Goal: Task Accomplishment & Management: Use online tool/utility

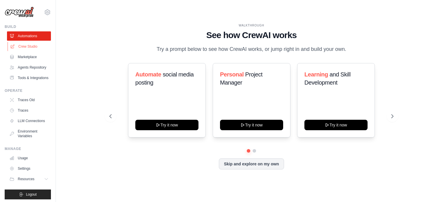
click at [28, 45] on link "Crew Studio" at bounding box center [30, 46] width 44 height 9
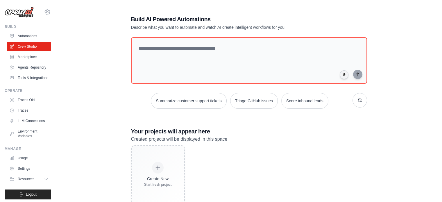
scroll to position [16, 0]
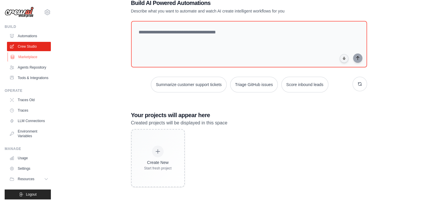
click at [24, 58] on link "Marketplace" at bounding box center [30, 56] width 44 height 9
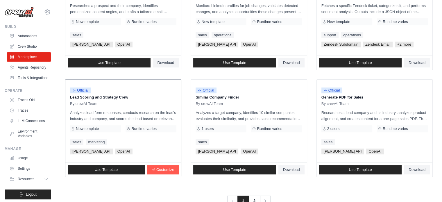
scroll to position [336, 0]
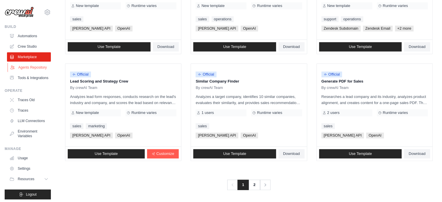
click at [33, 71] on link "Agents Repository" at bounding box center [30, 67] width 44 height 9
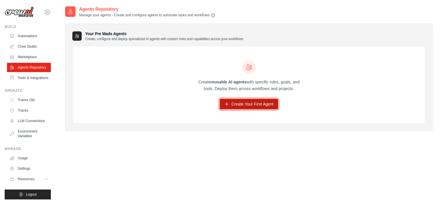
click at [238, 102] on link "Create Your First Agent" at bounding box center [249, 104] width 58 height 10
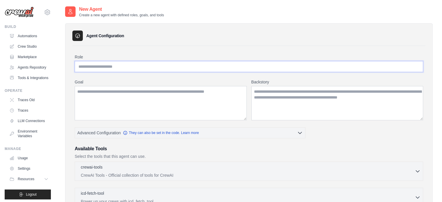
click at [129, 66] on input "Role" at bounding box center [249, 66] width 349 height 11
click at [126, 65] on input "Role" at bounding box center [249, 66] width 349 height 11
click at [133, 69] on input "Role" at bounding box center [249, 66] width 349 height 11
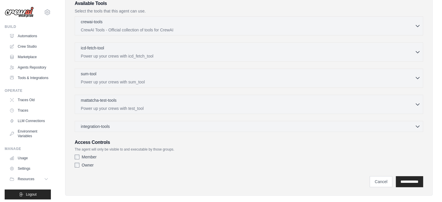
scroll to position [153, 0]
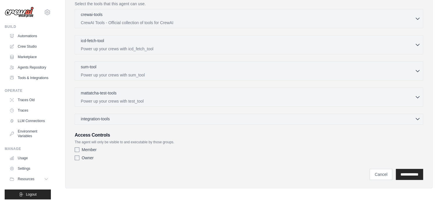
click at [203, 118] on div "integration-tools 0 selected" at bounding box center [251, 119] width 340 height 6
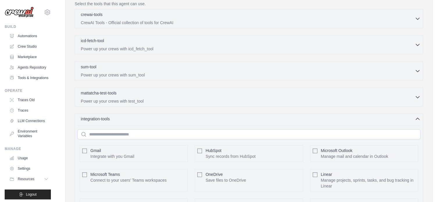
click at [203, 118] on div "integration-tools 0 selected" at bounding box center [251, 119] width 340 height 6
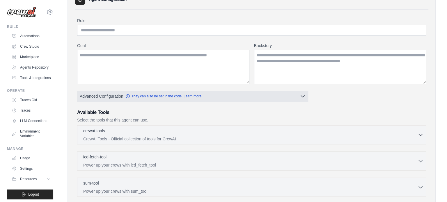
scroll to position [0, 0]
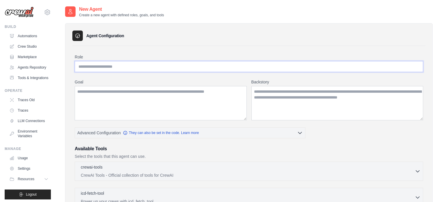
click at [119, 65] on input "Role" at bounding box center [249, 66] width 349 height 11
click at [30, 37] on link "Automations" at bounding box center [30, 35] width 44 height 9
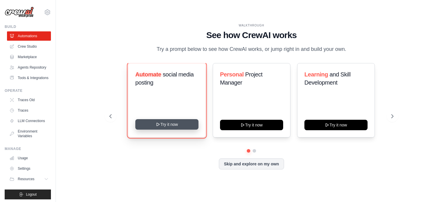
click at [161, 129] on button "Try it now" at bounding box center [166, 124] width 63 height 10
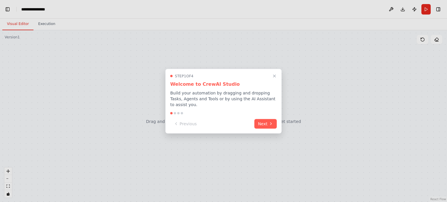
scroll to position [939, 0]
click at [259, 124] on button "Next" at bounding box center [265, 123] width 22 height 10
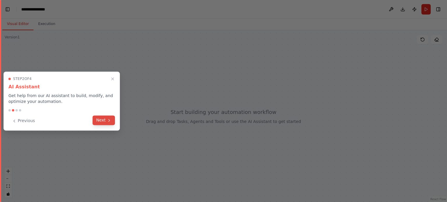
click at [108, 119] on icon at bounding box center [109, 120] width 5 height 5
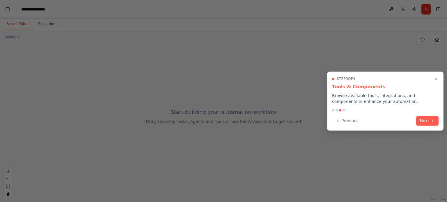
scroll to position [1623, 0]
click at [428, 117] on button "Next" at bounding box center [427, 120] width 22 height 10
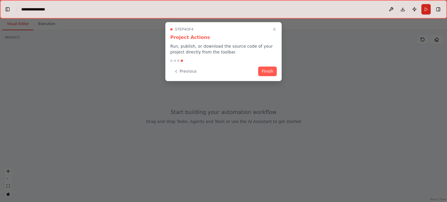
scroll to position [1644, 0]
click at [271, 71] on button "Finish" at bounding box center [267, 71] width 19 height 10
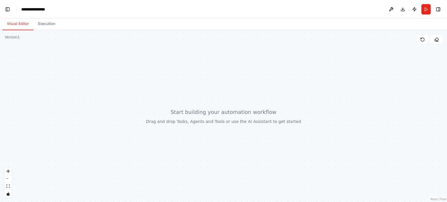
scroll to position [1793, 0]
click at [197, 124] on div at bounding box center [223, 116] width 447 height 172
click at [195, 112] on div at bounding box center [223, 116] width 447 height 172
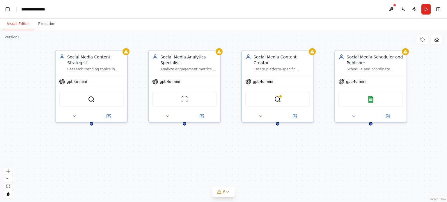
scroll to position [3925, 0]
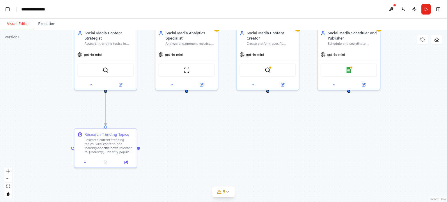
drag, startPoint x: 311, startPoint y: 165, endPoint x: 295, endPoint y: 128, distance: 40.0
click at [295, 128] on div ".deletable-edge-delete-btn { width: 20px; height: 20px; border: 0px solid #ffff…" at bounding box center [223, 116] width 447 height 172
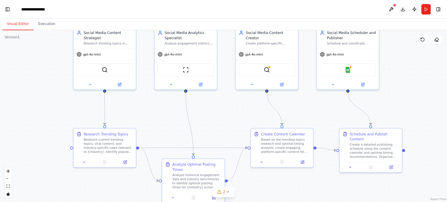
scroll to position [4305, 0]
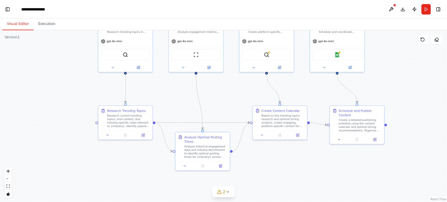
drag, startPoint x: 323, startPoint y: 182, endPoint x: 315, endPoint y: 153, distance: 30.4
click at [315, 153] on div ".deletable-edge-delete-btn { width: 20px; height: 20px; border: 0px solid #ffff…" at bounding box center [223, 116] width 447 height 172
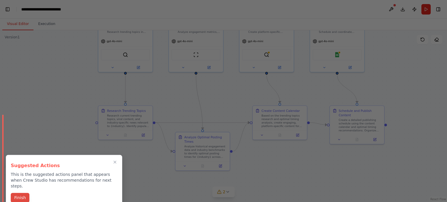
click at [22, 193] on button "Finish" at bounding box center [20, 198] width 19 height 10
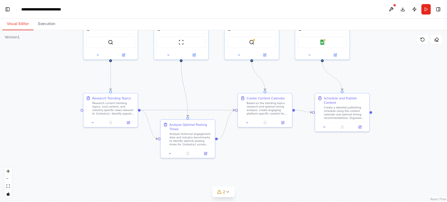
drag, startPoint x: 310, startPoint y: 164, endPoint x: 236, endPoint y: 182, distance: 76.2
click at [295, 151] on div ".deletable-edge-delete-btn { width: 20px; height: 20px; border: 0px solid #ffff…" at bounding box center [223, 116] width 447 height 172
click at [231, 193] on button "2" at bounding box center [223, 192] width 22 height 11
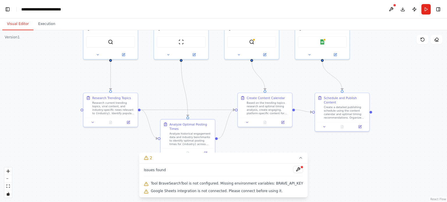
scroll to position [0, 7]
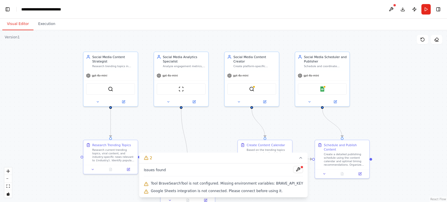
drag, startPoint x: 390, startPoint y: 74, endPoint x: 390, endPoint y: 121, distance: 47.1
click at [390, 121] on div ".deletable-edge-delete-btn { width: 20px; height: 20px; border: 0px solid #ffff…" at bounding box center [223, 116] width 447 height 172
click at [293, 170] on button at bounding box center [298, 169] width 10 height 7
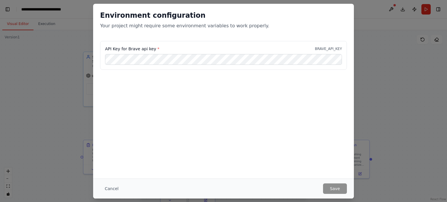
click at [181, 30] on div "Environment configuration Your project might require some environment variables…" at bounding box center [223, 22] width 261 height 37
click at [205, 36] on div "Environment configuration Your project might require some environment variables…" at bounding box center [223, 22] width 261 height 37
drag, startPoint x: 340, startPoint y: 30, endPoint x: 377, endPoint y: 45, distance: 39.9
click at [340, 29] on div "Environment configuration Your project might require some environment variables…" at bounding box center [223, 22] width 261 height 37
click at [389, 63] on div "Environment configuration Your project might require some environment variables…" at bounding box center [223, 101] width 447 height 202
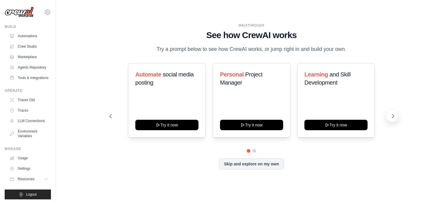
click at [392, 117] on icon at bounding box center [393, 116] width 6 height 6
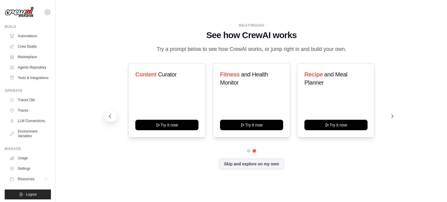
click at [111, 114] on icon at bounding box center [110, 116] width 6 height 6
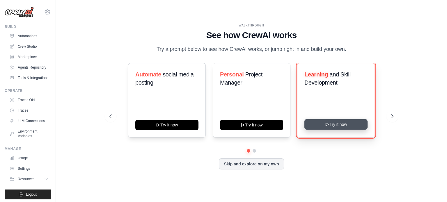
click at [327, 124] on icon at bounding box center [327, 124] width 3 height 3
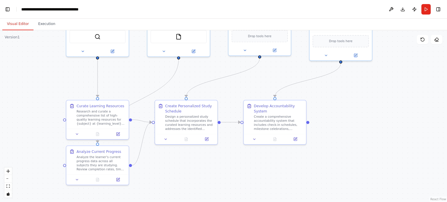
scroll to position [13811, 0]
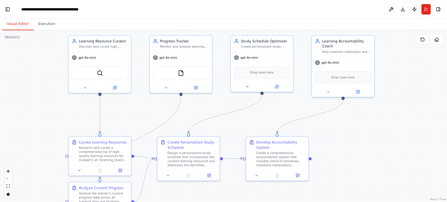
drag, startPoint x: 411, startPoint y: 146, endPoint x: 400, endPoint y: 113, distance: 34.9
click at [400, 113] on div ".deletable-edge-delete-btn { width: 20px; height: 20px; border: 0px solid #ffff…" at bounding box center [223, 116] width 447 height 172
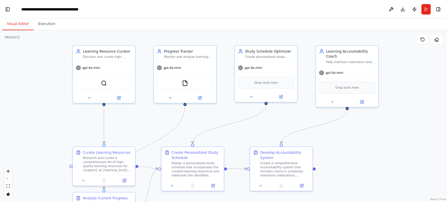
drag, startPoint x: 397, startPoint y: 141, endPoint x: 401, endPoint y: 151, distance: 11.0
click at [401, 151] on div ".deletable-edge-delete-btn { width: 20px; height: 20px; border: 0px solid #ffff…" at bounding box center [223, 116] width 447 height 172
click at [426, 8] on button "Run" at bounding box center [425, 9] width 9 height 10
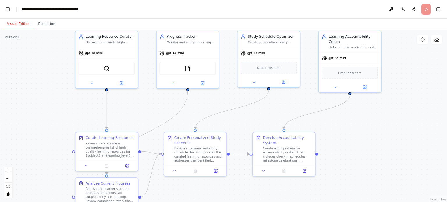
drag, startPoint x: 399, startPoint y: 109, endPoint x: 398, endPoint y: 102, distance: 7.4
click at [398, 102] on div ".deletable-edge-delete-btn { width: 20px; height: 20px; border: 0px solid #ffff…" at bounding box center [223, 116] width 447 height 172
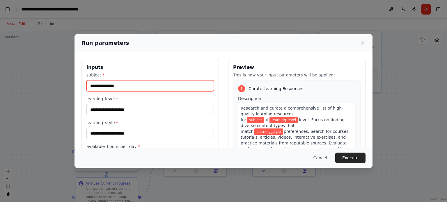
click at [143, 86] on input "subject *" at bounding box center [149, 85] width 127 height 11
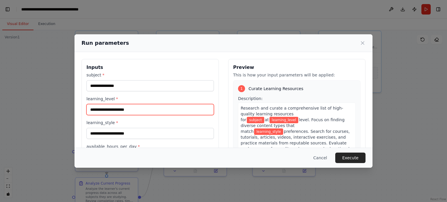
click at [156, 112] on input "learning_level *" at bounding box center [149, 109] width 127 height 11
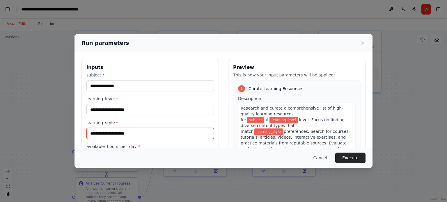
click at [144, 130] on input "learning_style *" at bounding box center [149, 133] width 127 height 11
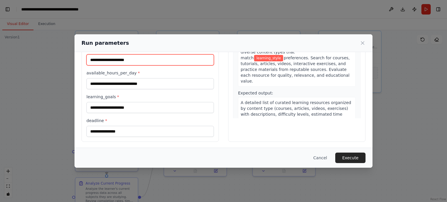
scroll to position [0, 0]
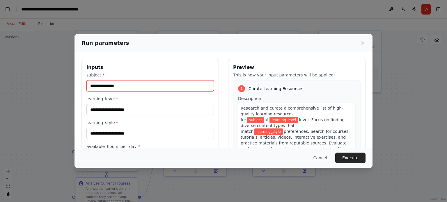
click at [121, 88] on input "subject *" at bounding box center [149, 85] width 127 height 11
click at [136, 82] on input "subject *" at bounding box center [149, 85] width 127 height 11
type input "*"
type input "*******"
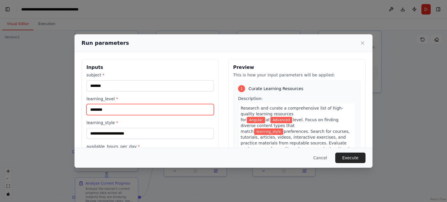
scroll to position [29, 0]
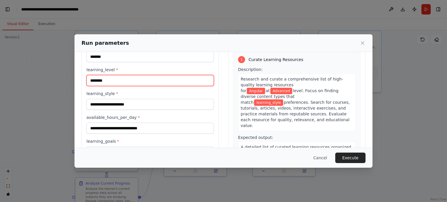
type input "********"
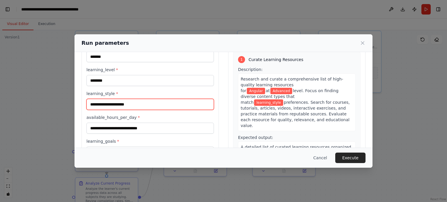
click at [126, 103] on input "learning_style *" at bounding box center [149, 104] width 127 height 11
type input "**********"
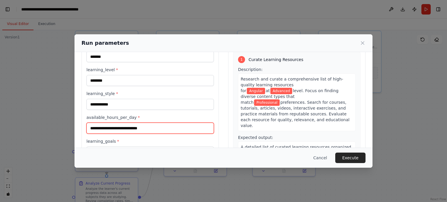
click at [158, 129] on input "available_hours_per_day *" at bounding box center [149, 128] width 127 height 11
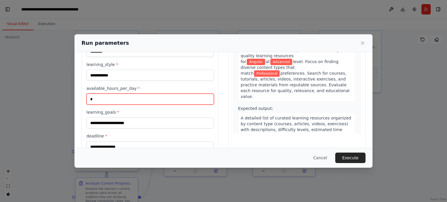
scroll to position [74, 0]
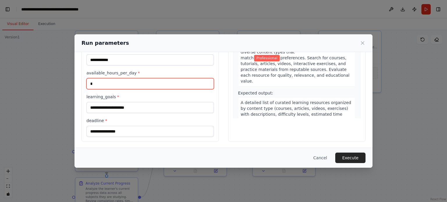
type input "*"
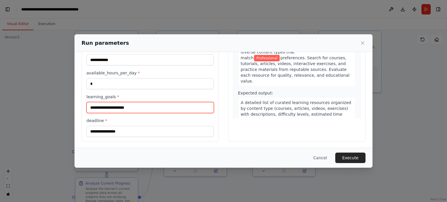
click at [138, 106] on input "learning_goals *" at bounding box center [149, 107] width 127 height 11
type input "**********"
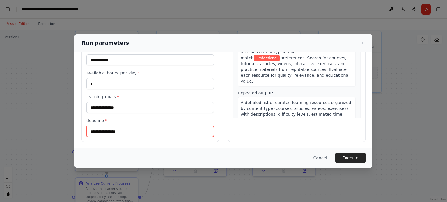
click at [128, 131] on input "deadline *" at bounding box center [149, 131] width 127 height 11
type input "**********"
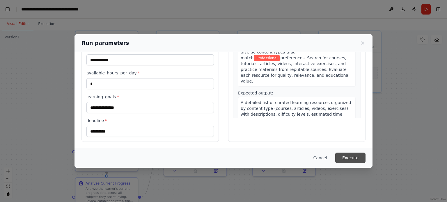
click at [351, 157] on button "Execute" at bounding box center [350, 158] width 30 height 10
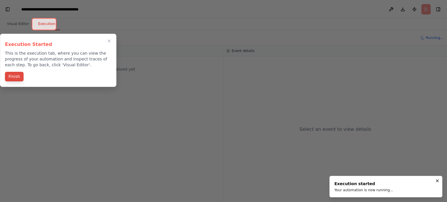
click at [18, 79] on button "Finish" at bounding box center [14, 77] width 19 height 10
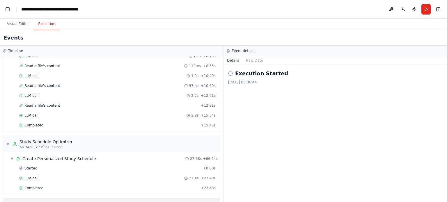
scroll to position [265, 0]
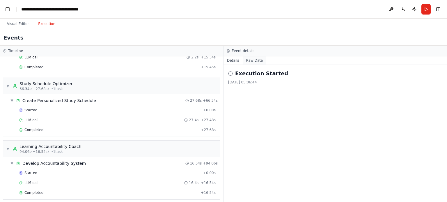
click at [249, 61] on button "Raw Data" at bounding box center [254, 60] width 24 height 8
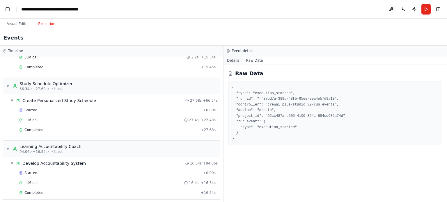
click at [236, 61] on button "Details" at bounding box center [232, 60] width 19 height 8
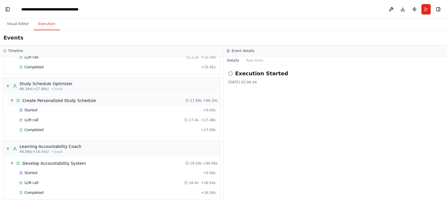
click at [76, 99] on span "Create Personalized Study Schedule" at bounding box center [59, 101] width 74 height 6
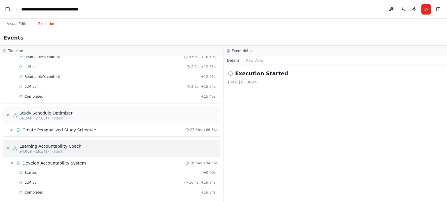
click at [69, 143] on div "Learning Accountability Coach" at bounding box center [50, 146] width 62 height 6
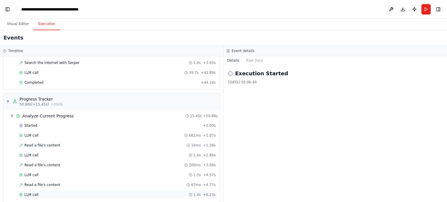
scroll to position [0, 0]
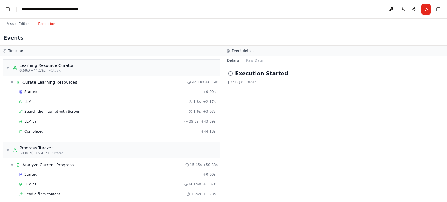
click at [231, 72] on icon at bounding box center [230, 73] width 5 height 5
click at [242, 72] on h2 "Execution Started" at bounding box center [261, 73] width 53 height 8
click at [229, 73] on icon at bounding box center [230, 73] width 5 height 5
click at [236, 82] on div "28/09/2025, 05:06:44" at bounding box center [335, 82] width 214 height 5
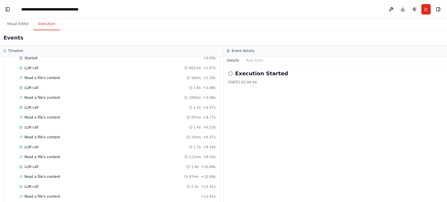
scroll to position [194, 0]
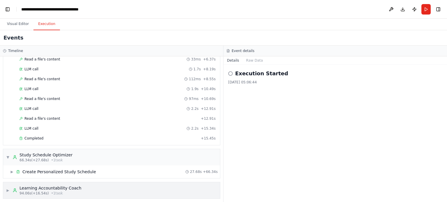
click at [57, 186] on div "Learning Accountability Coach" at bounding box center [50, 188] width 62 height 6
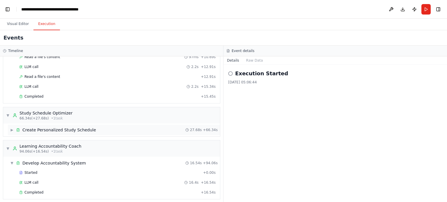
click at [64, 160] on span "Develop Accountability System" at bounding box center [53, 163] width 63 height 6
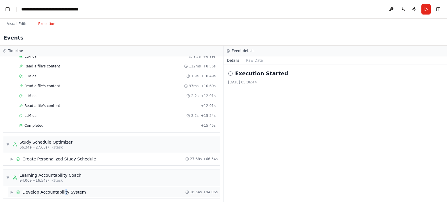
click at [64, 189] on span "Develop Accountability System" at bounding box center [53, 192] width 63 height 6
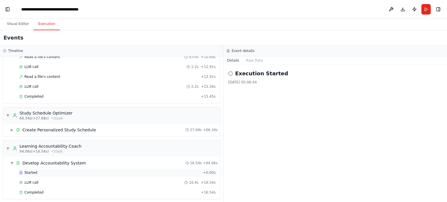
click at [35, 170] on span "Started" at bounding box center [30, 172] width 13 height 5
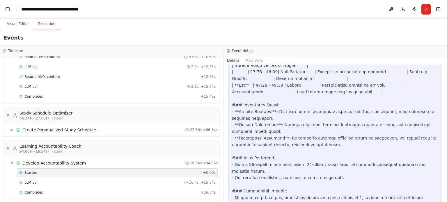
scroll to position [678, 0]
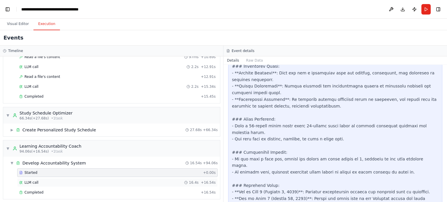
click at [56, 181] on div "LLM call 16.4s + 16.54s" at bounding box center [117, 182] width 196 height 5
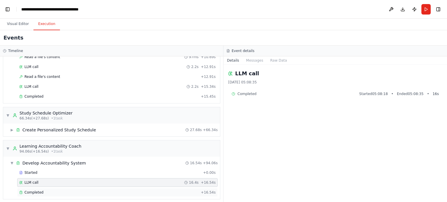
click at [56, 190] on div "Completed" at bounding box center [108, 192] width 179 height 5
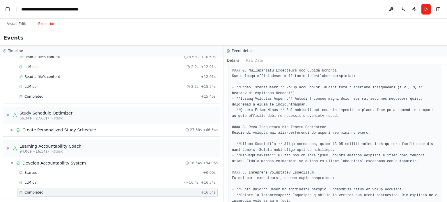
scroll to position [432, 0]
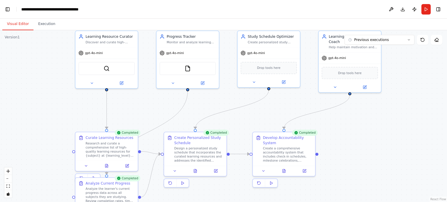
click at [26, 20] on button "Visual Editor" at bounding box center [17, 24] width 31 height 12
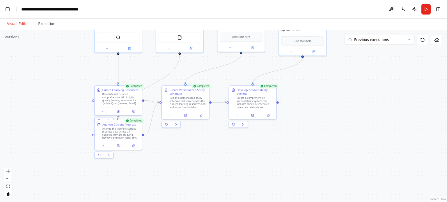
drag, startPoint x: 40, startPoint y: 137, endPoint x: 63, endPoint y: 94, distance: 49.0
click at [63, 94] on div ".deletable-edge-delete-btn { width: 20px; height: 20px; border: 0px solid #ffff…" at bounding box center [223, 116] width 447 height 172
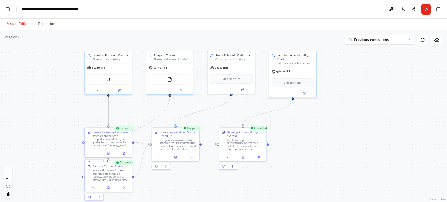
drag, startPoint x: 329, startPoint y: 103, endPoint x: 313, endPoint y: 149, distance: 48.5
click at [313, 149] on div ".deletable-edge-delete-btn { width: 20px; height: 20px; border: 0px solid #ffff…" at bounding box center [223, 116] width 447 height 172
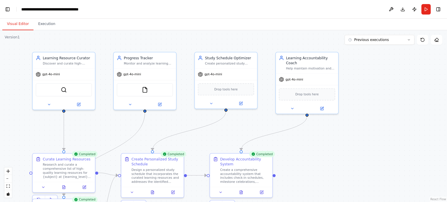
drag, startPoint x: 345, startPoint y: 96, endPoint x: 363, endPoint y: 122, distance: 32.3
click at [363, 122] on div ".deletable-edge-delete-btn { width: 20px; height: 20px; border: 0px solid #ffff…" at bounding box center [223, 116] width 447 height 172
click at [393, 40] on button "Previous executions" at bounding box center [379, 40] width 70 height 10
click at [400, 9] on button "Download" at bounding box center [402, 9] width 9 height 10
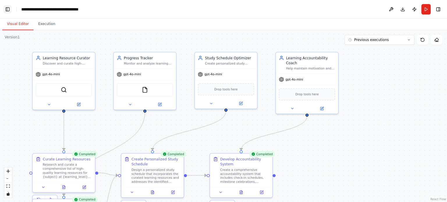
click at [9, 9] on button "Toggle Left Sidebar" at bounding box center [7, 9] width 8 height 8
click at [28, 9] on link "Studio" at bounding box center [27, 9] width 13 height 5
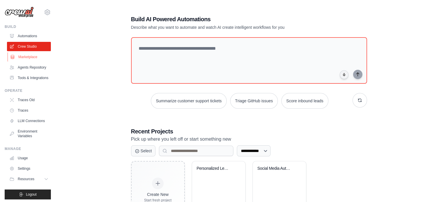
click at [30, 57] on link "Marketplace" at bounding box center [30, 56] width 44 height 9
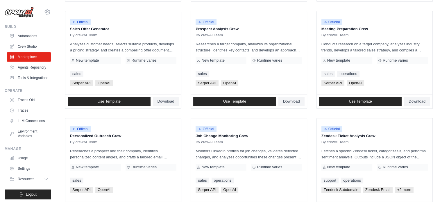
scroll to position [204, 0]
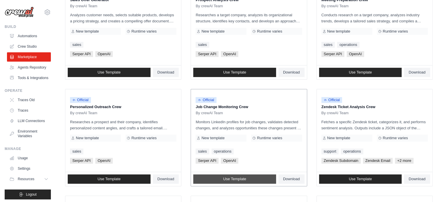
click at [242, 177] on span "Use Template" at bounding box center [234, 179] width 23 height 5
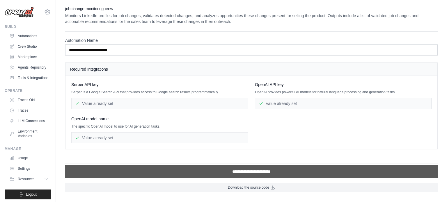
click at [225, 171] on input "**********" at bounding box center [251, 171] width 372 height 13
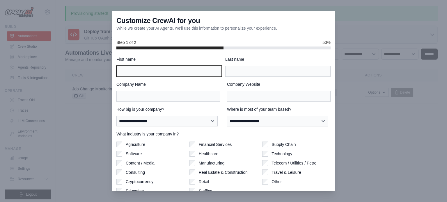
click at [179, 67] on input "First name" at bounding box center [168, 71] width 105 height 11
type input "*****"
type input "*******"
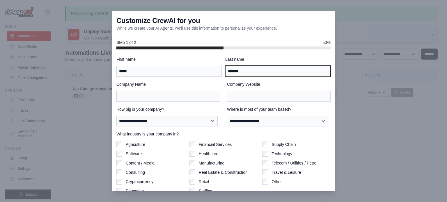
type input "**********"
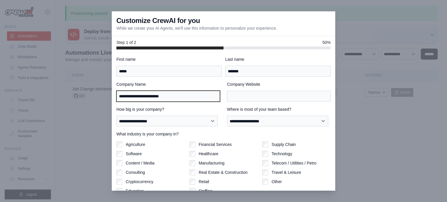
type input "**********"
drag, startPoint x: 191, startPoint y: 94, endPoint x: 114, endPoint y: 92, distance: 76.8
click at [114, 92] on div "**********" at bounding box center [223, 120] width 223 height 142
type input "**********"
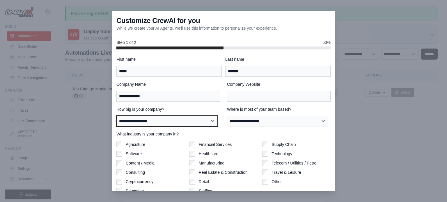
click at [151, 122] on select "**********" at bounding box center [166, 121] width 101 height 11
select select "**********"
click at [116, 116] on select "**********" at bounding box center [166, 121] width 101 height 11
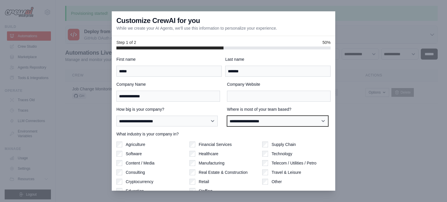
click at [272, 119] on select "**********" at bounding box center [277, 121] width 101 height 11
select select "**********"
click at [227, 116] on select "**********" at bounding box center [277, 121] width 101 height 11
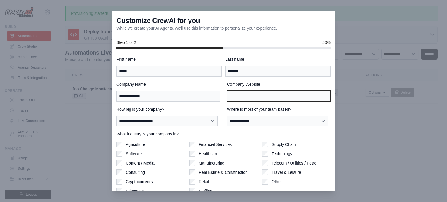
click at [244, 93] on input "Company Website" at bounding box center [279, 96] width 104 height 11
click at [243, 93] on input "Company Website" at bounding box center [279, 96] width 104 height 11
type input "**********"
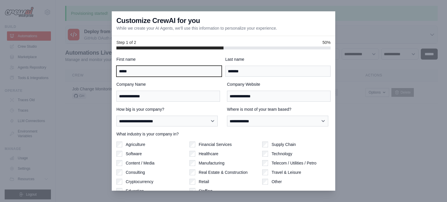
click at [192, 70] on input "*****" at bounding box center [168, 71] width 105 height 11
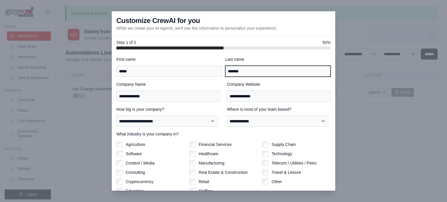
click at [251, 71] on input "*******" at bounding box center [277, 71] width 105 height 11
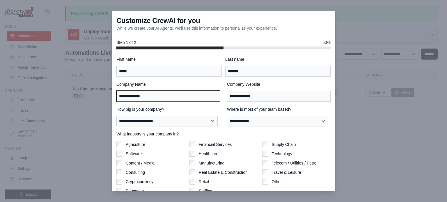
click at [176, 98] on input "**********" at bounding box center [168, 96] width 104 height 11
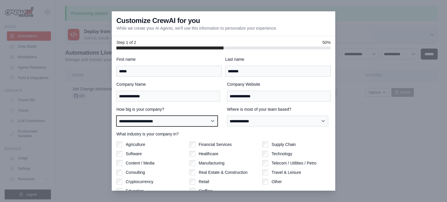
click at [188, 119] on select "**********" at bounding box center [166, 121] width 101 height 11
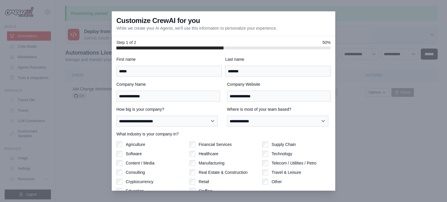
click at [185, 56] on label "First name" at bounding box center [168, 59] width 105 height 6
click at [185, 66] on input "*****" at bounding box center [168, 71] width 105 height 11
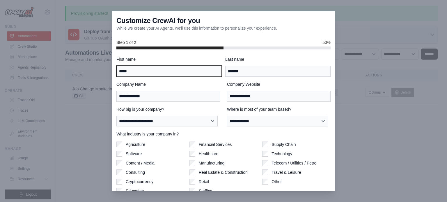
scroll to position [25, 0]
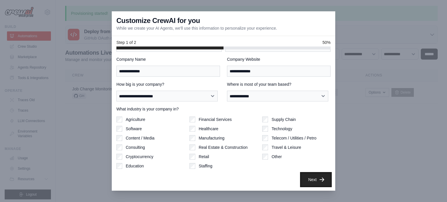
click at [311, 177] on button "Next" at bounding box center [315, 179] width 29 height 13
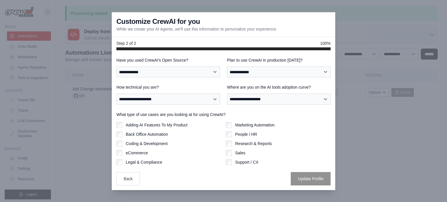
scroll to position [0, 0]
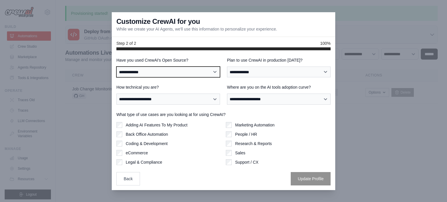
click at [174, 73] on select "**********" at bounding box center [168, 72] width 104 height 11
select select "**********"
click at [116, 67] on select "**********" at bounding box center [168, 72] width 104 height 11
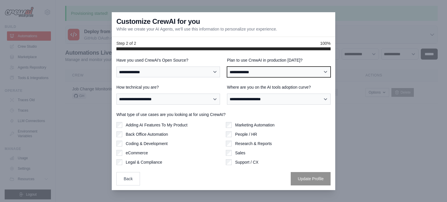
click at [268, 72] on select "**********" at bounding box center [279, 72] width 104 height 11
select select "*****"
click at [227, 67] on select "**********" at bounding box center [279, 72] width 104 height 11
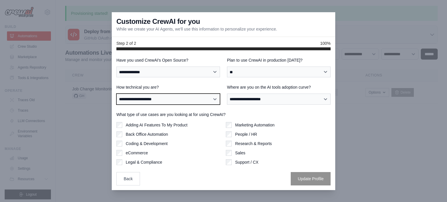
click at [154, 98] on select "**********" at bounding box center [168, 99] width 104 height 11
select select "**********"
click at [116, 94] on select "**********" at bounding box center [168, 99] width 104 height 11
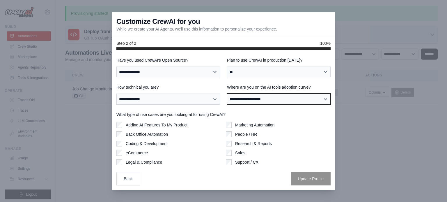
click at [276, 101] on select "**********" at bounding box center [279, 99] width 104 height 11
select select "**********"
click at [227, 94] on select "**********" at bounding box center [279, 99] width 104 height 11
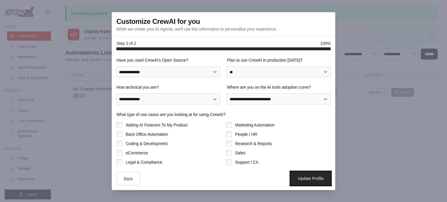
click at [306, 179] on button "Update Profile" at bounding box center [310, 178] width 40 height 13
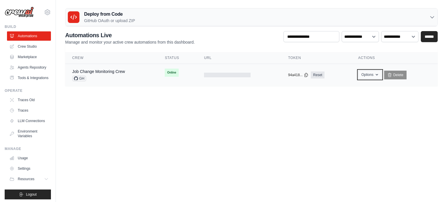
click at [367, 74] on button "Options" at bounding box center [370, 74] width 24 height 9
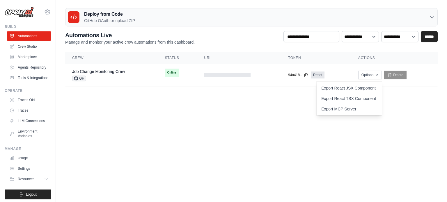
click at [184, 117] on body "andre.rotdois@gmail.com Settings Build Automations" at bounding box center [223, 101] width 447 height 202
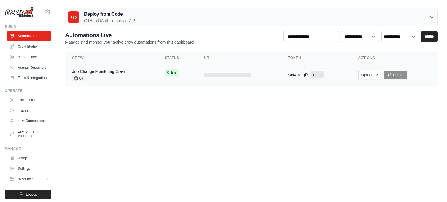
click at [120, 73] on link "Job Change Monitoring Crew" at bounding box center [98, 71] width 53 height 5
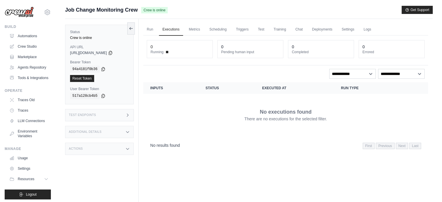
click at [106, 117] on div "Test Endpoints" at bounding box center [99, 115] width 69 height 12
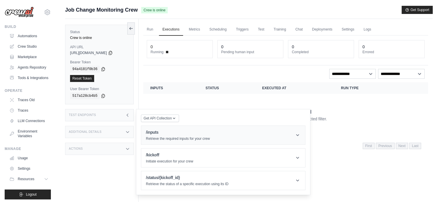
click at [220, 136] on header "/inputs Retrieve the required inputs for your crew" at bounding box center [223, 135] width 164 height 19
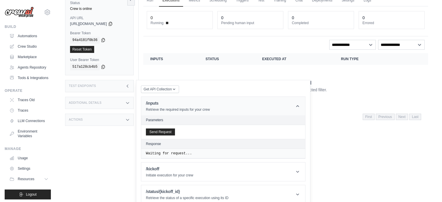
scroll to position [35, 0]
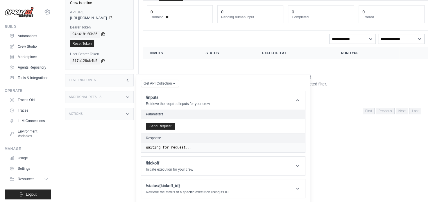
click at [168, 111] on header "Parameters" at bounding box center [223, 115] width 164 height 10
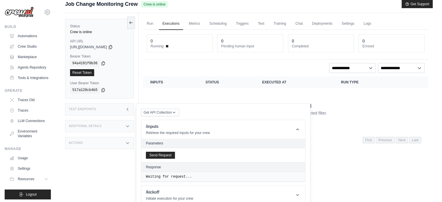
scroll to position [0, 0]
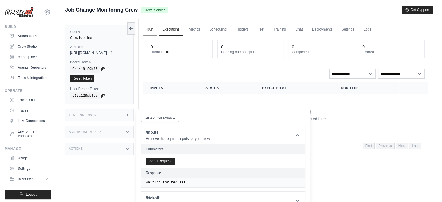
click at [149, 29] on link "Run" at bounding box center [149, 30] width 13 height 12
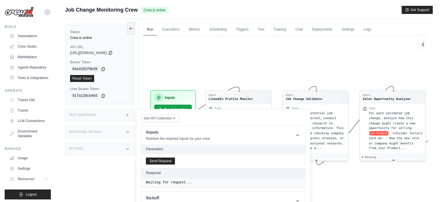
drag, startPoint x: 219, startPoint y: 67, endPoint x: 225, endPoint y: 46, distance: 21.8
click at [225, 46] on div "Agent LinkedIn Profile Monitor Task Regularly check the LinkedIn profiles of th…" at bounding box center [285, 121] width 285 height 172
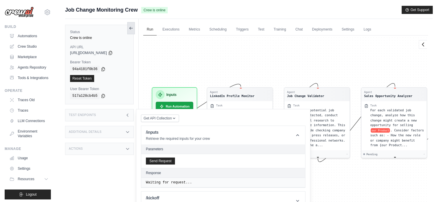
click at [129, 24] on button at bounding box center [131, 28] width 8 height 12
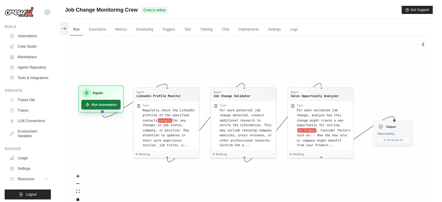
click at [107, 105] on button "Run Automation" at bounding box center [101, 105] width 40 height 10
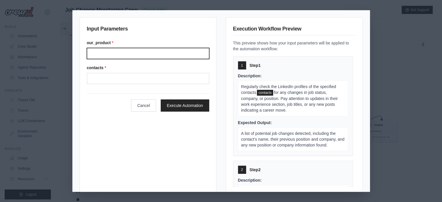
click at [129, 53] on input "Our product" at bounding box center [148, 53] width 122 height 11
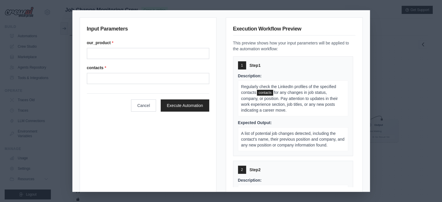
click at [379, 67] on div "Input Parameters our_product * contacts * Cancel Execute Automation Execution W…" at bounding box center [221, 101] width 442 height 202
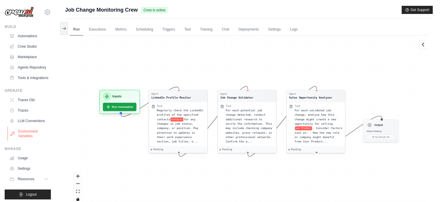
scroll to position [11, 0]
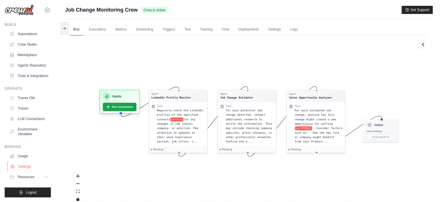
click at [30, 166] on link "Settings" at bounding box center [30, 166] width 44 height 9
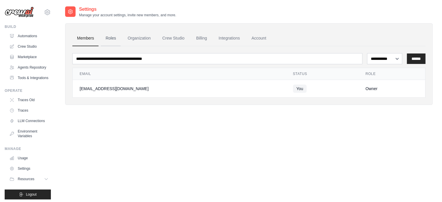
click at [115, 37] on link "Roles" at bounding box center [111, 39] width 20 height 16
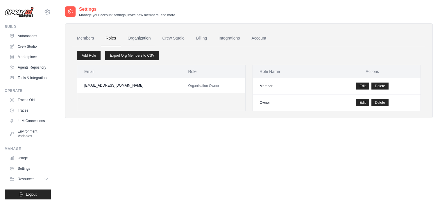
click at [140, 37] on link "Organization" at bounding box center [139, 39] width 32 height 16
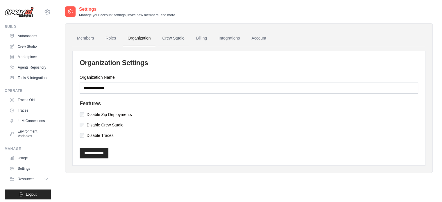
click at [173, 39] on link "Crew Studio" at bounding box center [173, 39] width 31 height 16
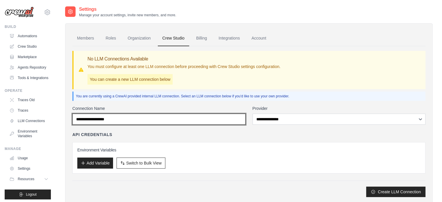
click at [169, 120] on input "Connection Name" at bounding box center [158, 119] width 173 height 11
drag, startPoint x: 169, startPoint y: 120, endPoint x: 170, endPoint y: 116, distance: 4.6
click at [169, 120] on input "Connection Name" at bounding box center [158, 119] width 173 height 11
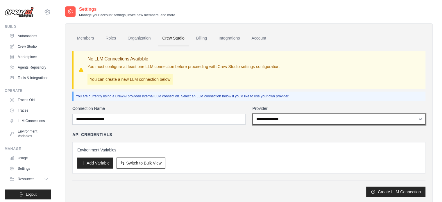
click at [277, 117] on select "**********" at bounding box center [339, 119] width 173 height 11
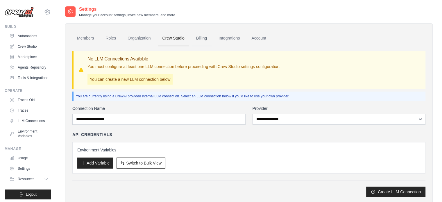
click at [208, 38] on link "Billing" at bounding box center [202, 39] width 20 height 16
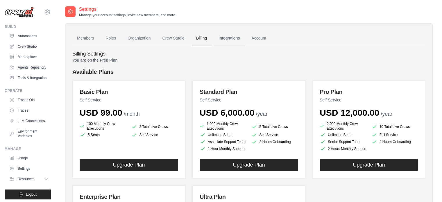
click at [227, 38] on link "Integrations" at bounding box center [229, 39] width 31 height 16
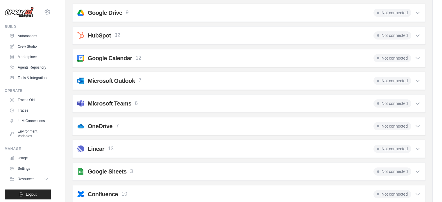
scroll to position [58, 0]
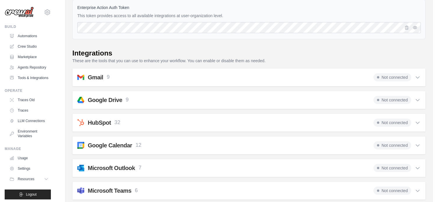
click at [154, 143] on div "Google Calendar 12 Not connected" at bounding box center [248, 145] width 343 height 8
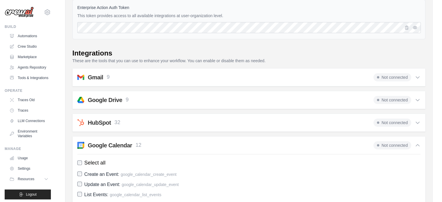
click at [389, 143] on span "Not connected" at bounding box center [393, 145] width 38 height 8
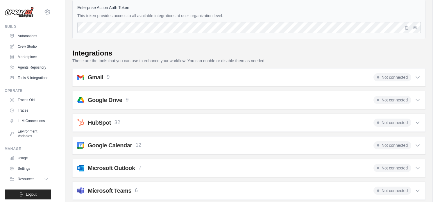
click at [389, 143] on span "Not connected" at bounding box center [393, 145] width 38 height 8
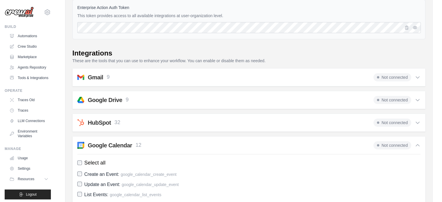
click at [389, 143] on span "Not connected" at bounding box center [393, 145] width 38 height 8
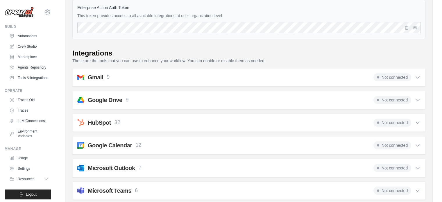
scroll to position [0, 0]
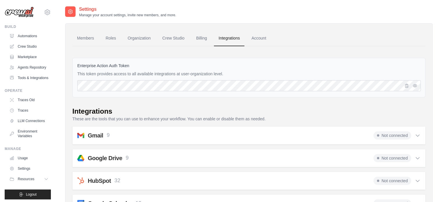
click at [99, 135] on h2 "Gmail" at bounding box center [95, 135] width 15 height 8
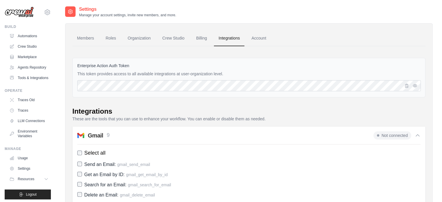
click at [99, 135] on h2 "Gmail" at bounding box center [95, 135] width 15 height 8
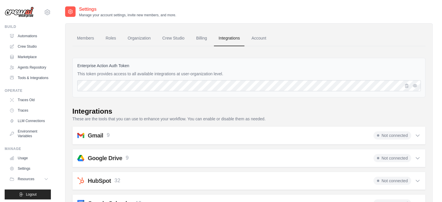
click at [397, 138] on span "Not connected" at bounding box center [393, 135] width 38 height 8
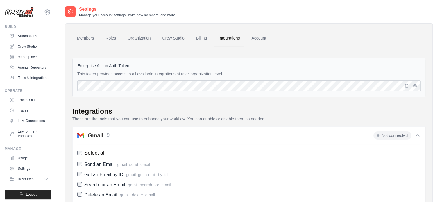
click at [394, 135] on span "Not connected" at bounding box center [393, 135] width 38 height 8
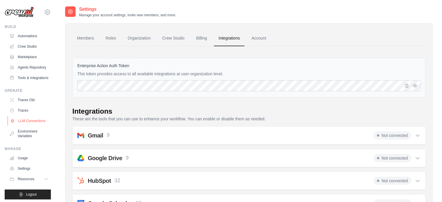
click at [32, 126] on link "LLM Connections" at bounding box center [30, 120] width 44 height 9
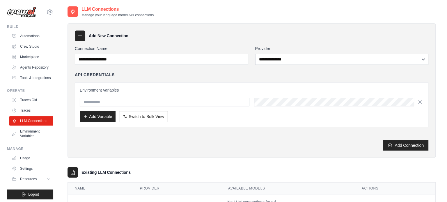
scroll to position [11, 0]
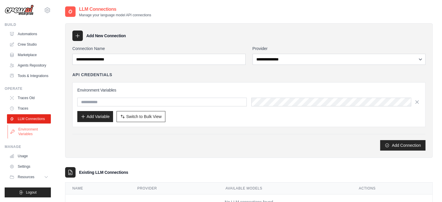
click at [27, 135] on link "Environment Variables" at bounding box center [30, 132] width 44 height 14
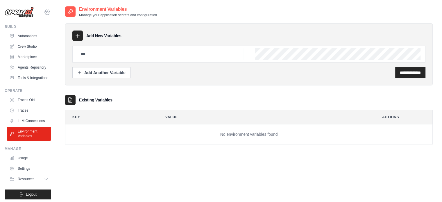
click at [45, 14] on icon at bounding box center [47, 12] width 5 height 5
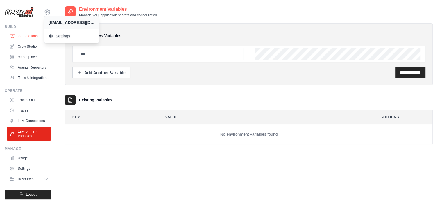
click at [21, 37] on link "Automations" at bounding box center [30, 35] width 44 height 9
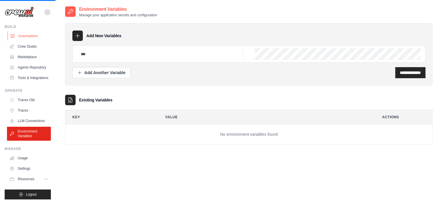
click at [31, 34] on link "Automations" at bounding box center [30, 35] width 44 height 9
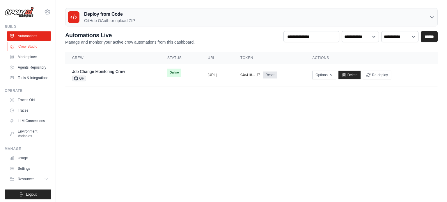
click at [27, 47] on link "Crew Studio" at bounding box center [30, 46] width 44 height 9
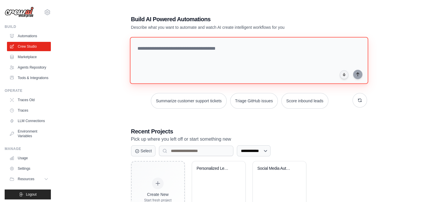
click at [193, 49] on textarea at bounding box center [249, 60] width 238 height 47
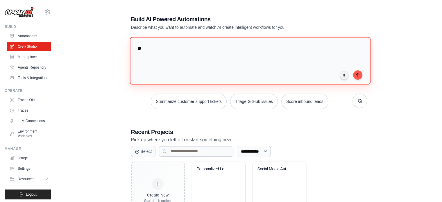
type textarea "*"
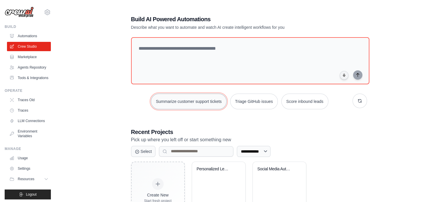
click at [201, 100] on button "Summarize customer support tickets" at bounding box center [189, 102] width 76 height 16
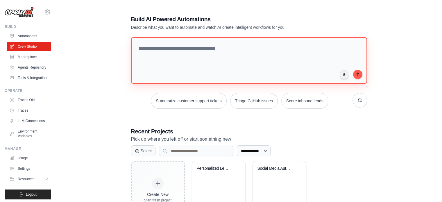
drag, startPoint x: 218, startPoint y: 48, endPoint x: 245, endPoint y: 69, distance: 34.7
click at [245, 69] on textarea "**********" at bounding box center [249, 60] width 236 height 47
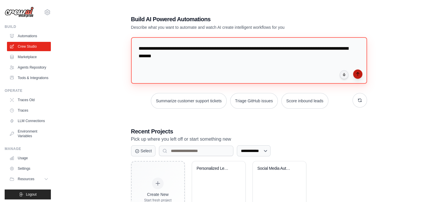
type textarea "**********"
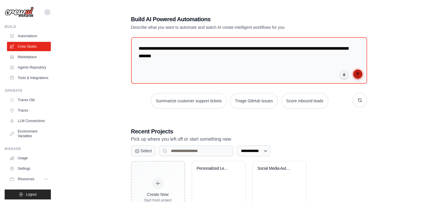
click at [358, 73] on icon "submit" at bounding box center [357, 73] width 3 height 3
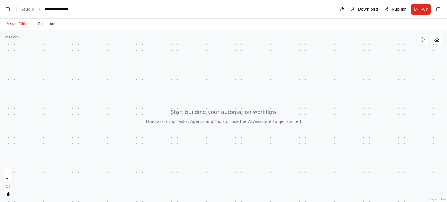
scroll to position [488, 0]
click at [256, 111] on div at bounding box center [223, 116] width 447 height 172
drag, startPoint x: 204, startPoint y: 99, endPoint x: 201, endPoint y: 82, distance: 17.3
click at [201, 82] on div at bounding box center [223, 116] width 447 height 172
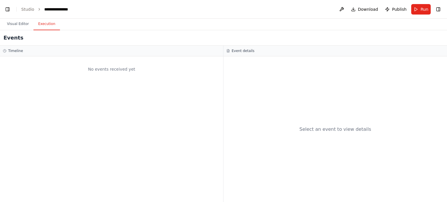
drag, startPoint x: 47, startPoint y: 26, endPoint x: 37, endPoint y: 26, distance: 9.6
click at [47, 26] on button "Execution" at bounding box center [46, 24] width 26 height 12
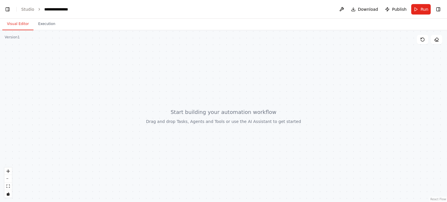
click at [14, 26] on button "Visual Editor" at bounding box center [17, 24] width 31 height 12
click at [98, 92] on div at bounding box center [223, 116] width 447 height 172
click at [70, 66] on div at bounding box center [223, 116] width 447 height 172
click at [13, 39] on div "Version 1" at bounding box center [12, 37] width 15 height 5
click at [340, 9] on button at bounding box center [341, 9] width 9 height 10
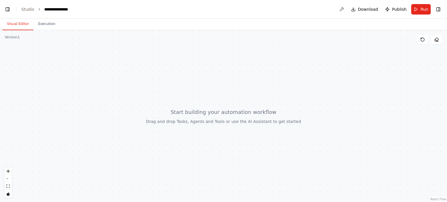
click at [341, 7] on div at bounding box center [341, 9] width 9 height 10
click at [250, 114] on div at bounding box center [223, 116] width 447 height 172
click at [6, 13] on button "Toggle Left Sidebar" at bounding box center [7, 9] width 8 height 8
click at [6, 12] on button "Toggle Left Sidebar" at bounding box center [7, 9] width 8 height 8
click at [30, 9] on link "Studio" at bounding box center [27, 9] width 13 height 5
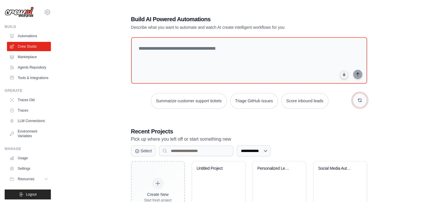
click at [361, 100] on icon "button" at bounding box center [359, 100] width 3 height 3
click at [361, 99] on icon "button" at bounding box center [359, 100] width 3 height 3
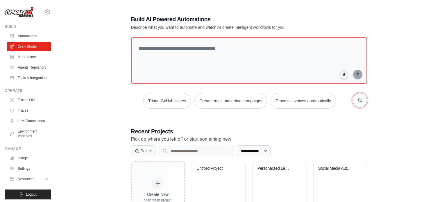
click at [361, 99] on icon "button" at bounding box center [359, 100] width 3 height 3
click at [361, 100] on icon "button" at bounding box center [360, 100] width 5 height 5
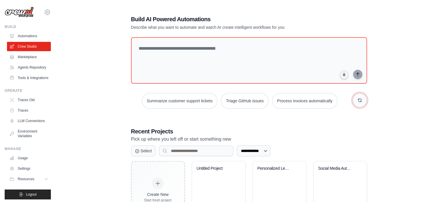
click at [361, 100] on icon "button" at bounding box center [360, 100] width 5 height 5
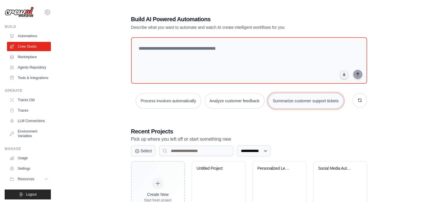
click at [330, 102] on button "Summarize customer support tickets" at bounding box center [306, 101] width 76 height 16
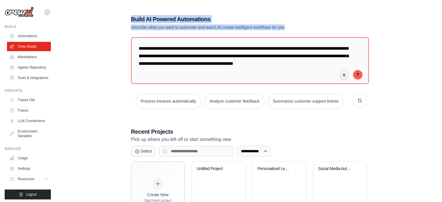
drag, startPoint x: 291, startPoint y: 26, endPoint x: 131, endPoint y: 19, distance: 160.4
click at [131, 19] on div "**********" at bounding box center [249, 117] width 250 height 223
copy div "Build AI Powered Automations Describe what you want to automate and watch AI cr…"
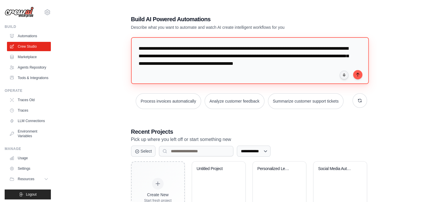
drag, startPoint x: 180, startPoint y: 76, endPoint x: 121, endPoint y: 48, distance: 65.0
click at [121, 48] on div "**********" at bounding box center [249, 117] width 368 height 223
paste textarea "**********"
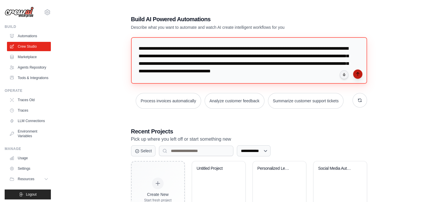
type textarea "**********"
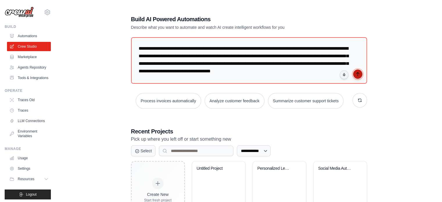
click at [357, 76] on icon "submit" at bounding box center [358, 74] width 5 height 5
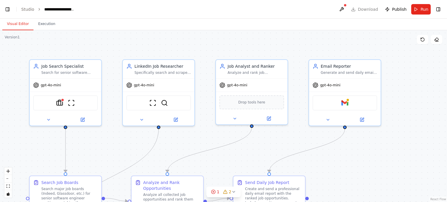
scroll to position [0, 7]
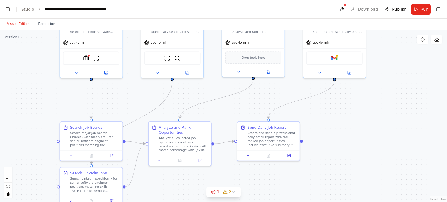
drag, startPoint x: 359, startPoint y: 173, endPoint x: 360, endPoint y: 122, distance: 50.9
click at [360, 122] on div ".deletable-edge-delete-btn { width: 20px; height: 20px; border: 0px solid #ffff…" at bounding box center [223, 116] width 447 height 172
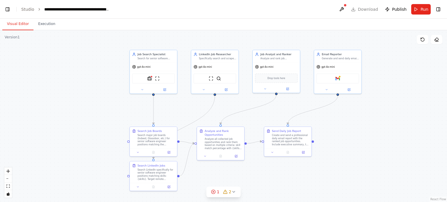
scroll to position [14282, 0]
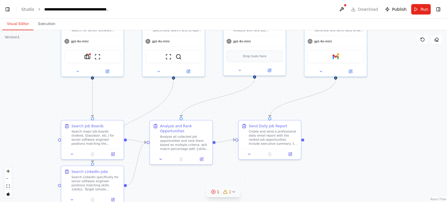
click at [216, 194] on div "1" at bounding box center [215, 192] width 8 height 6
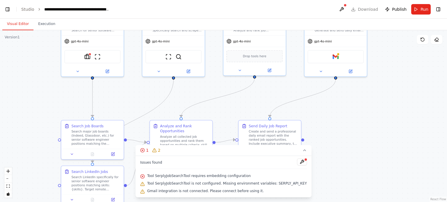
click at [183, 176] on span "Tool SerplyJobSearchTool requires embedding configuration" at bounding box center [199, 176] width 104 height 5
click at [297, 163] on button at bounding box center [302, 161] width 10 height 7
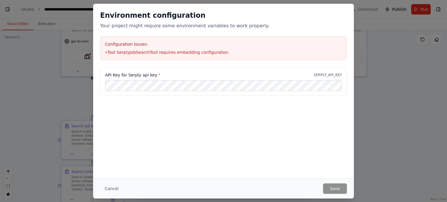
click at [326, 75] on p "SERPLY_API_KEY" at bounding box center [327, 75] width 28 height 5
click at [333, 186] on button "Save" at bounding box center [335, 188] width 24 height 10
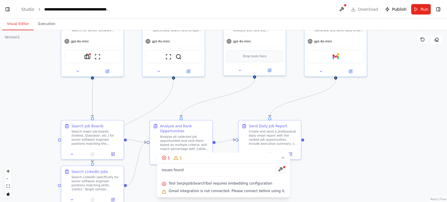
click at [238, 191] on span "Gmail integration is not connected. Please connect before using it." at bounding box center [227, 191] width 117 height 5
click at [275, 172] on button at bounding box center [280, 169] width 10 height 7
click at [275, 170] on div at bounding box center [280, 170] width 10 height 8
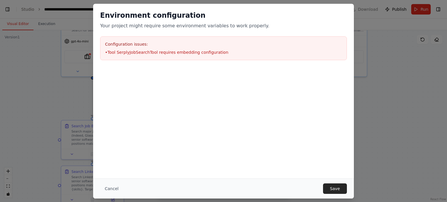
click at [207, 53] on li "• Tool SerplyJobSearchTool requires embedding configuration" at bounding box center [223, 52] width 237 height 6
click at [333, 191] on button "Save" at bounding box center [335, 188] width 24 height 10
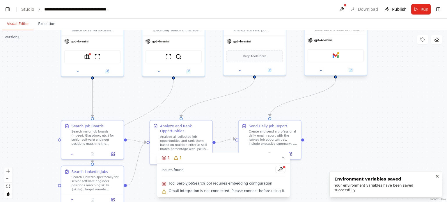
click at [339, 56] on div "Gmail" at bounding box center [335, 55] width 56 height 13
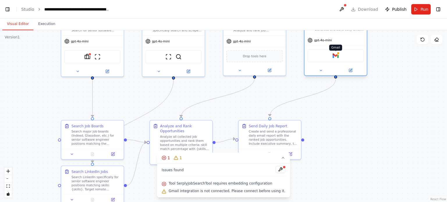
click at [336, 54] on img at bounding box center [335, 56] width 6 height 6
click at [351, 68] on icon at bounding box center [350, 70] width 4 height 4
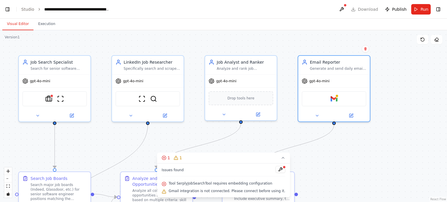
drag, startPoint x: 387, startPoint y: 85, endPoint x: 393, endPoint y: 133, distance: 48.6
click at [393, 136] on div ".deletable-edge-delete-btn { width: 20px; height: 20px; border: 0px solid #ffff…" at bounding box center [223, 116] width 447 height 172
click at [336, 98] on img at bounding box center [334, 97] width 7 height 7
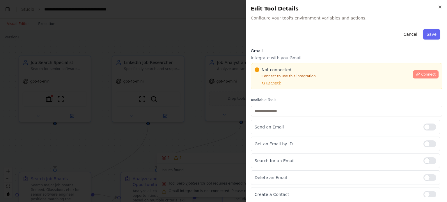
click at [416, 74] on icon at bounding box center [417, 74] width 4 height 4
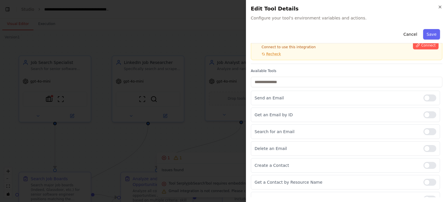
scroll to position [0, 0]
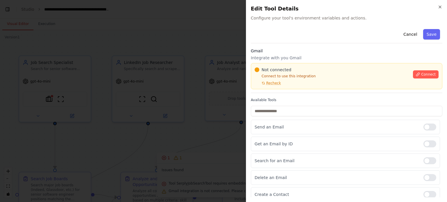
click at [442, 7] on div "Close Edit Tool Details Configure your tool's environment variables and actions…" at bounding box center [346, 101] width 201 height 202
click at [438, 7] on icon "button" at bounding box center [439, 7] width 5 height 5
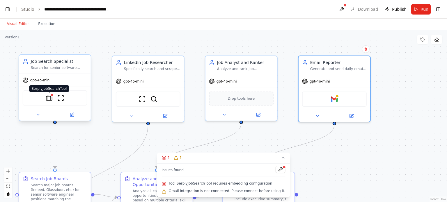
click at [50, 98] on img at bounding box center [49, 97] width 7 height 7
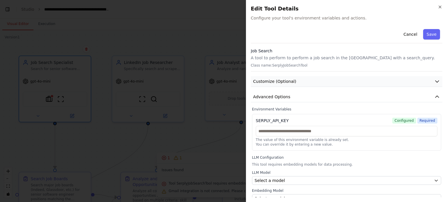
click at [313, 81] on button "Customize (Optional)" at bounding box center [346, 81] width 191 height 11
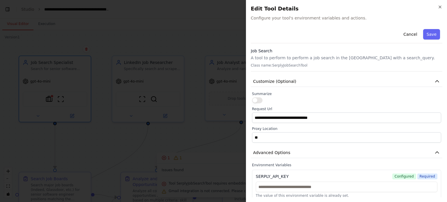
click at [261, 99] on button "button" at bounding box center [257, 100] width 10 height 6
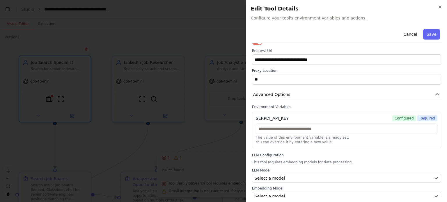
scroll to position [60, 0]
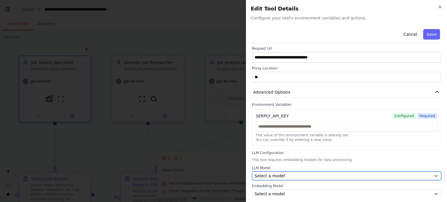
click at [289, 174] on div "Select a model" at bounding box center [342, 176] width 177 height 6
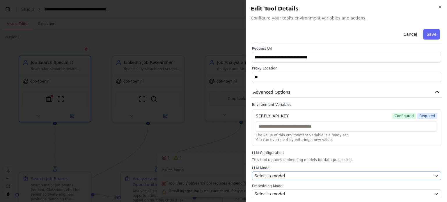
scroll to position [0, 0]
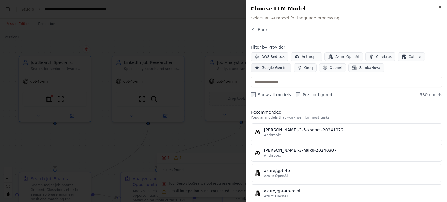
click at [278, 68] on span "Google Gemini" at bounding box center [274, 67] width 26 height 5
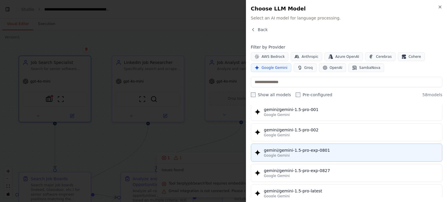
scroll to position [262, 0]
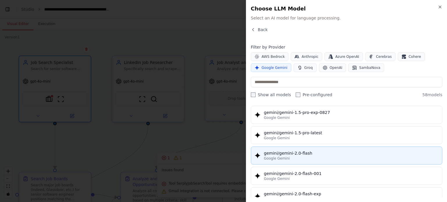
click at [335, 152] on div "gemini/gemini-2.0-flash" at bounding box center [351, 153] width 174 height 6
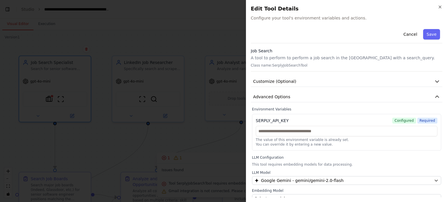
scroll to position [5, 0]
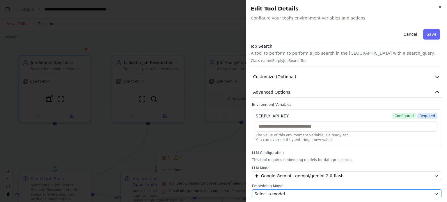
click at [320, 191] on div "Select a model" at bounding box center [342, 194] width 177 height 6
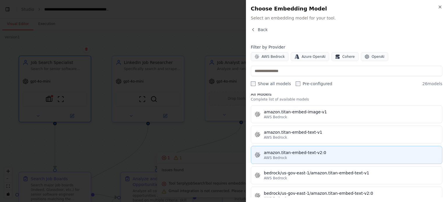
scroll to position [0, 0]
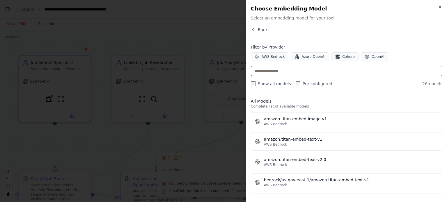
click at [337, 72] on input "text" at bounding box center [346, 71] width 191 height 10
click at [259, 33] on div "Back" at bounding box center [346, 32] width 191 height 10
click at [259, 31] on span "Back" at bounding box center [263, 30] width 10 height 6
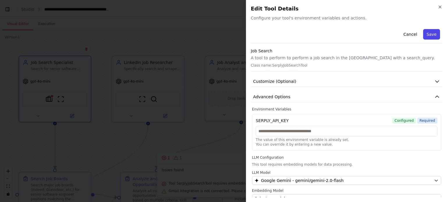
click at [424, 35] on button "Save" at bounding box center [431, 34] width 17 height 10
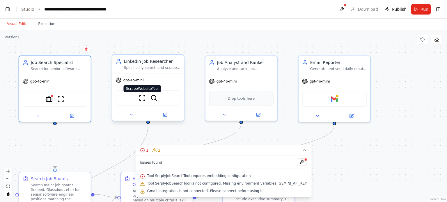
click at [142, 97] on img at bounding box center [142, 97] width 7 height 7
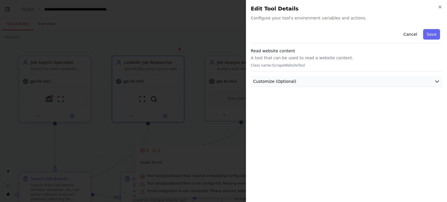
click at [299, 82] on button "Customize (Optional)" at bounding box center [346, 81] width 191 height 11
click at [412, 33] on button "Cancel" at bounding box center [409, 34] width 21 height 10
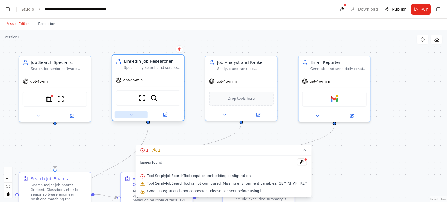
click at [131, 113] on icon at bounding box center [131, 115] width 5 height 5
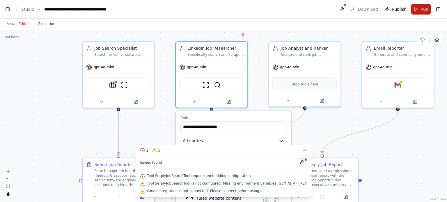
click at [415, 8] on button "Run" at bounding box center [420, 9] width 19 height 10
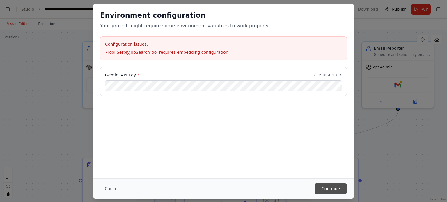
click at [327, 184] on button "Continue" at bounding box center [330, 188] width 32 height 10
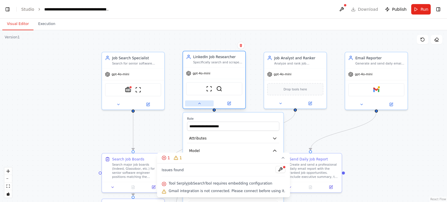
click at [201, 103] on icon at bounding box center [199, 103] width 4 height 4
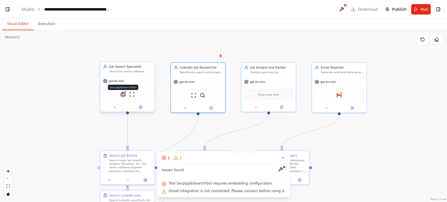
click at [125, 92] on div at bounding box center [125, 92] width 3 height 3
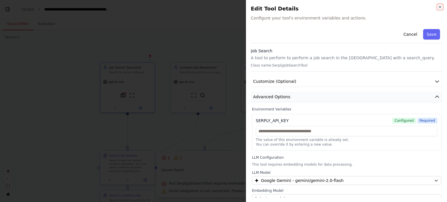
scroll to position [5, 0]
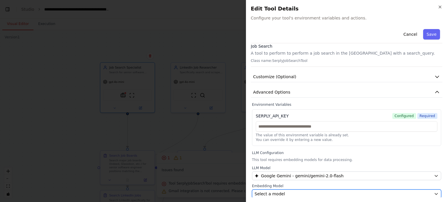
click at [347, 191] on div "Select a model" at bounding box center [342, 194] width 177 height 6
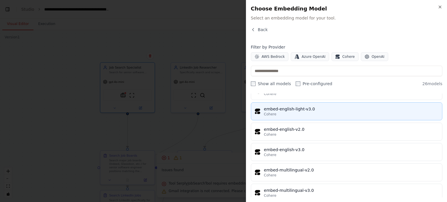
scroll to position [327, 0]
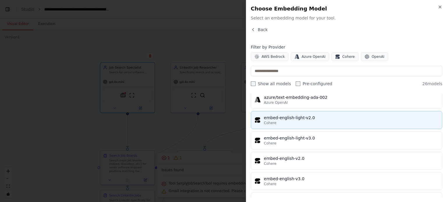
click at [349, 116] on div "embed-english-light-v2.0" at bounding box center [351, 118] width 174 height 6
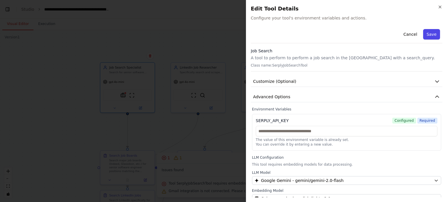
click at [425, 34] on button "Save" at bounding box center [431, 34] width 17 height 10
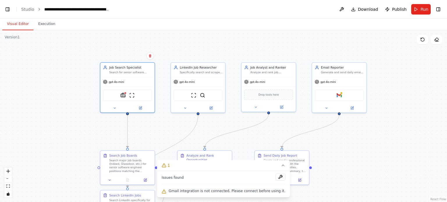
click at [236, 192] on span "Gmail integration is not connected. Please connect before using it." at bounding box center [227, 191] width 117 height 5
click at [340, 96] on img at bounding box center [338, 94] width 5 height 5
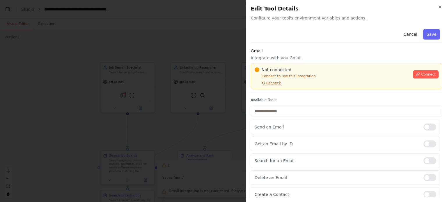
click at [271, 84] on span "Recheck" at bounding box center [273, 83] width 15 height 5
click at [417, 74] on button "Connect" at bounding box center [426, 74] width 26 height 8
